Goal: Task Accomplishment & Management: Manage account settings

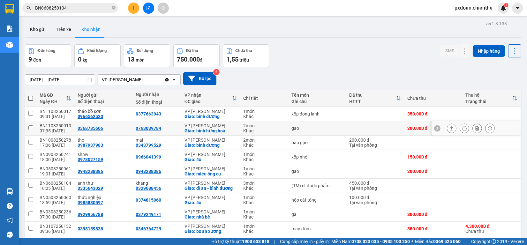
scroll to position [29, 0]
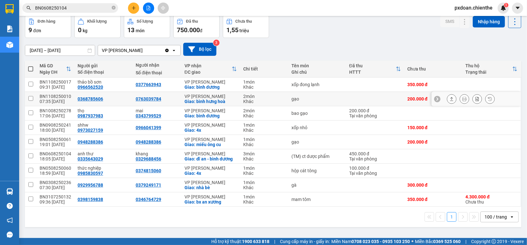
drag, startPoint x: 54, startPoint y: 96, endPoint x: 43, endPoint y: 95, distance: 10.9
click at [43, 96] on div "BN1108250010" at bounding box center [56, 96] width 32 height 5
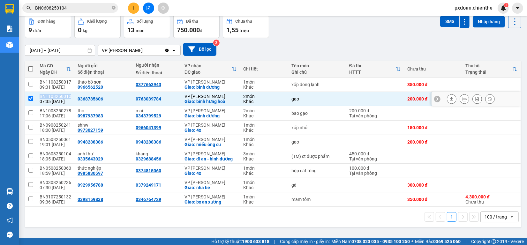
click at [43, 95] on div "BN1108250010" at bounding box center [56, 96] width 32 height 5
checkbox input "false"
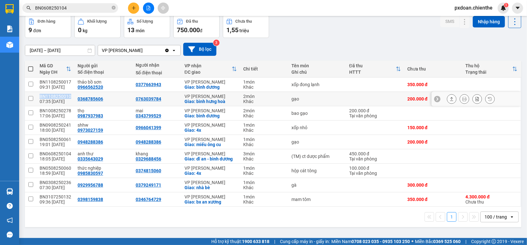
copy div "BN1108250010"
click at [78, 4] on span "BN0608250104" at bounding box center [70, 8] width 96 height 10
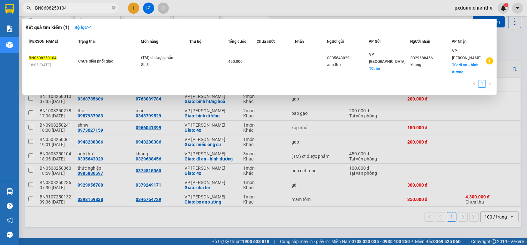
click at [76, 10] on input "BN0608250104" at bounding box center [72, 7] width 75 height 7
paste input "1108250010"
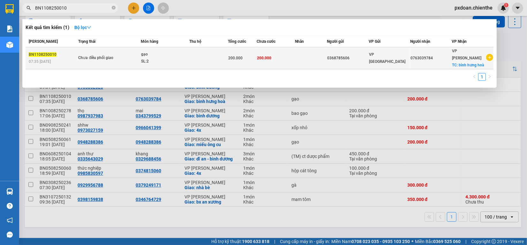
type input "BN1108250010"
click at [142, 58] on div "SL: 2" at bounding box center [165, 61] width 48 height 7
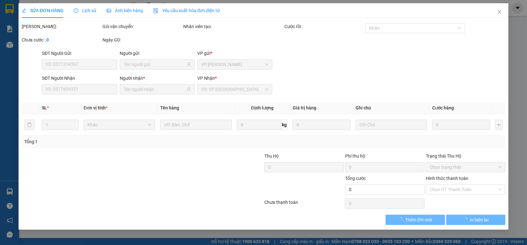
type input "0368785606"
type input "0763039784"
type input "200.000"
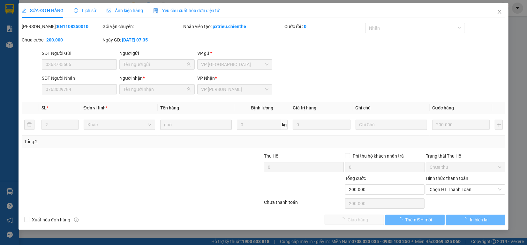
click at [128, 11] on span "Ảnh kiện hàng" at bounding box center [125, 10] width 36 height 5
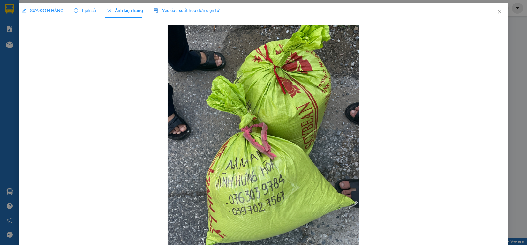
click at [47, 10] on span "SỬA ĐƠN HÀNG" at bounding box center [43, 10] width 42 height 5
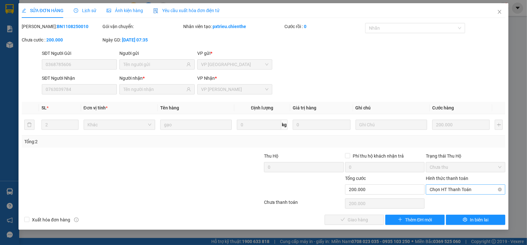
click at [448, 186] on span "Chọn HT Thanh Toán" at bounding box center [465, 190] width 72 height 10
click at [449, 198] on div "Tại văn phòng" at bounding box center [465, 202] width 79 height 10
type input "0"
drag, startPoint x: 358, startPoint y: 219, endPoint x: 372, endPoint y: 191, distance: 31.4
click at [358, 218] on span "Giao hàng" at bounding box center [357, 219] width 20 height 7
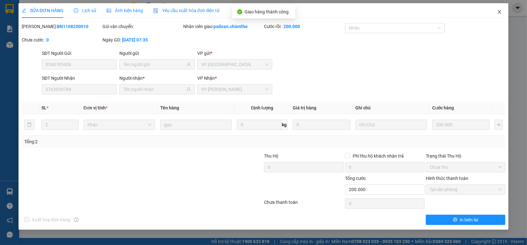
click at [500, 13] on icon "close" at bounding box center [499, 11] width 5 height 5
